Goal: Task Accomplishment & Management: Use online tool/utility

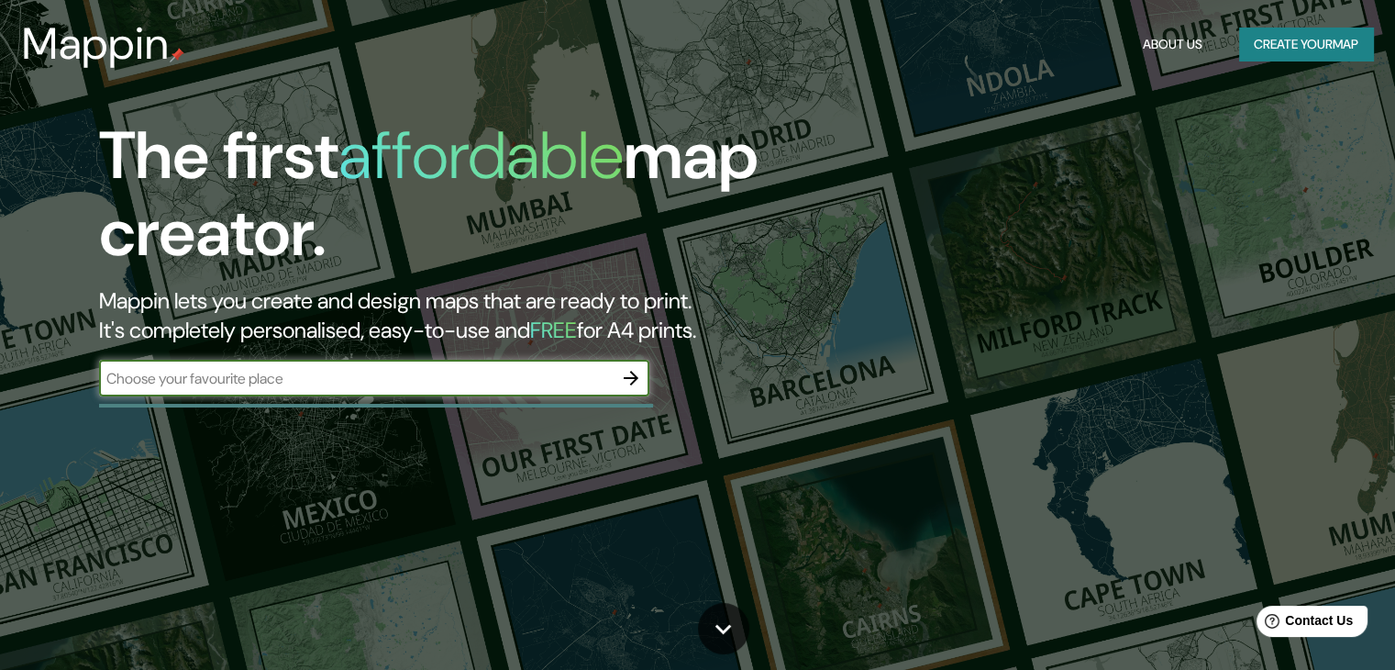
click at [483, 379] on input "text" at bounding box center [356, 378] width 514 height 21
type input "san [PERSON_NAME] de lurigancho"
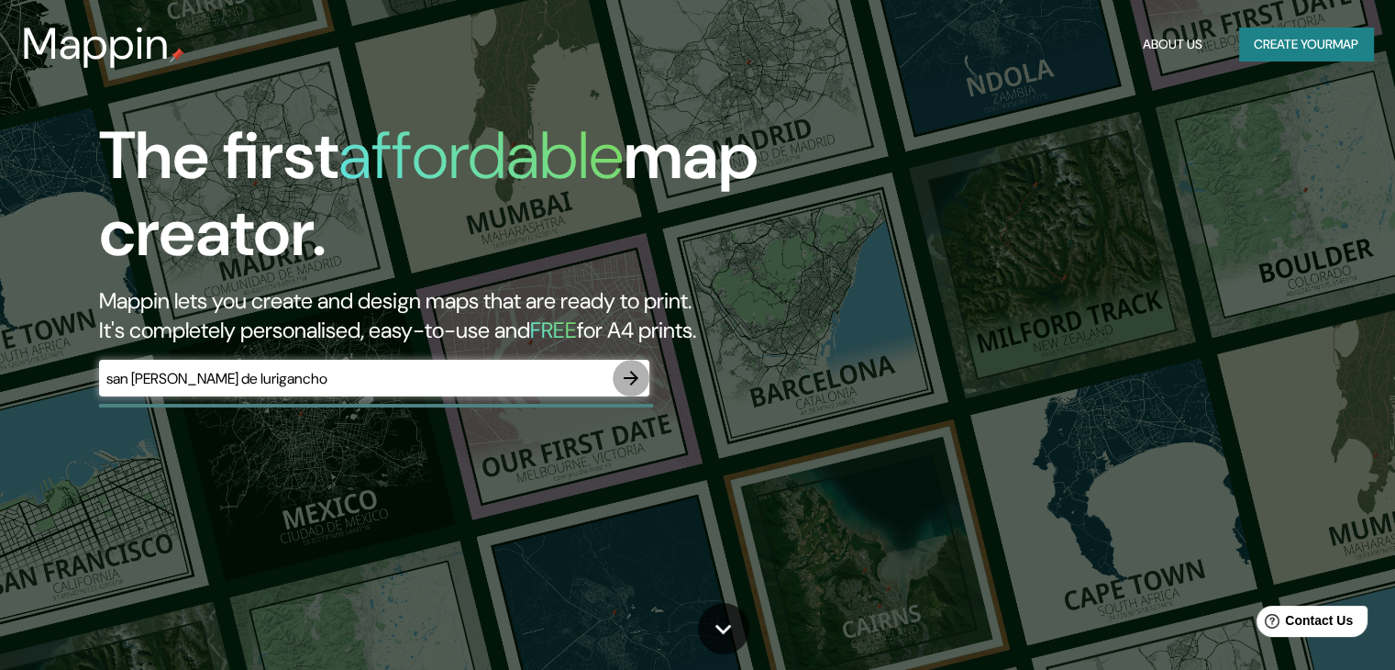
click at [619, 375] on button "button" at bounding box center [631, 378] width 37 height 37
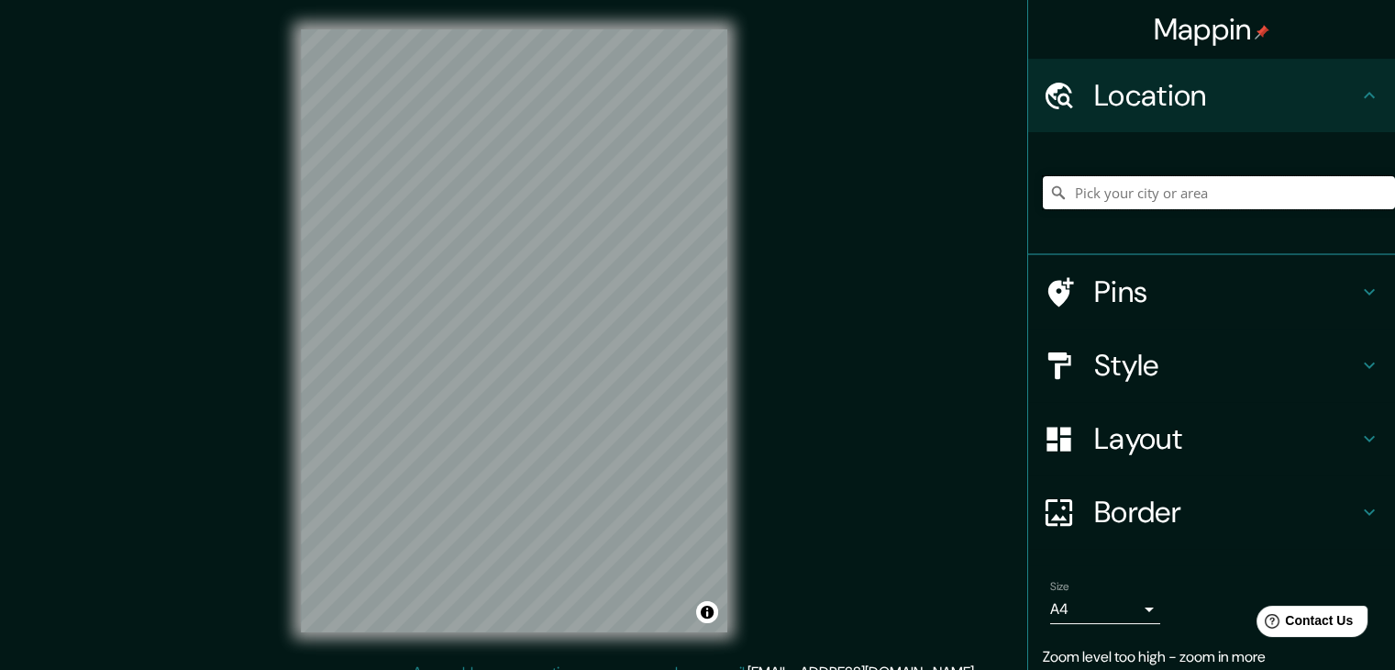
click at [1071, 188] on input "Pick your city or area" at bounding box center [1219, 192] width 352 height 33
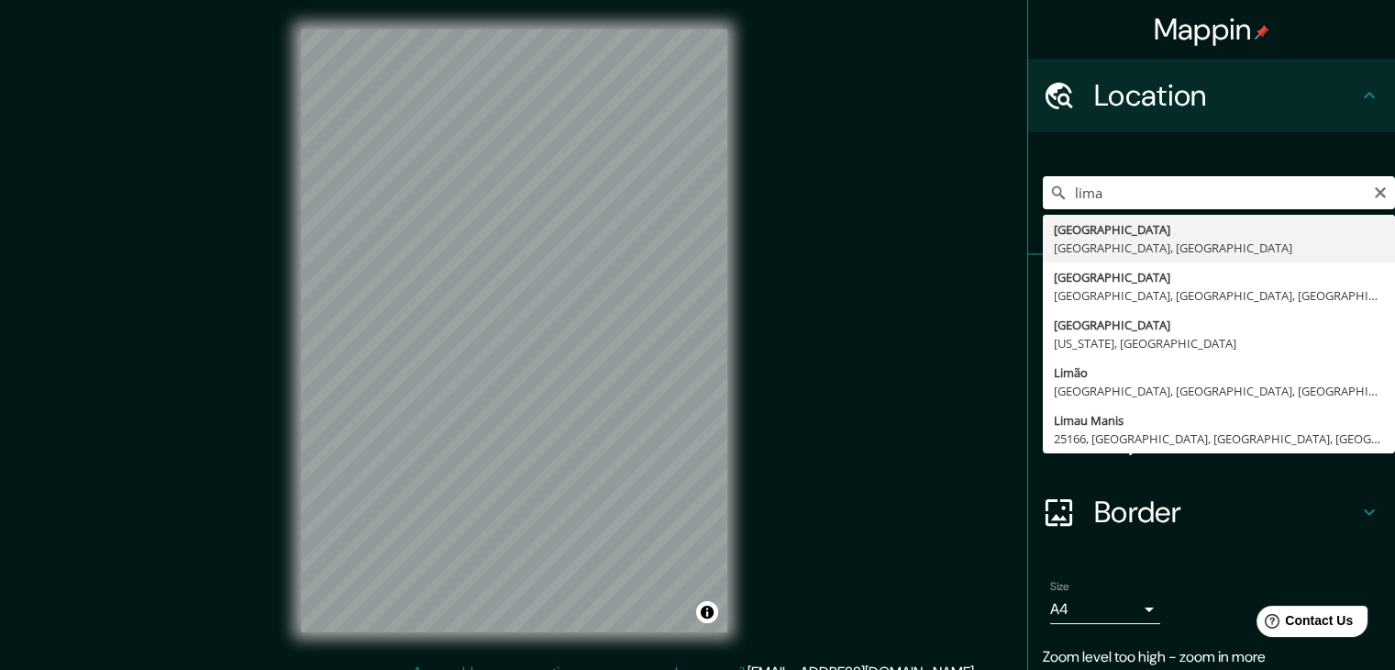
type input "[GEOGRAPHIC_DATA], [GEOGRAPHIC_DATA], [GEOGRAPHIC_DATA]"
